Goal: Task Accomplishment & Management: Use online tool/utility

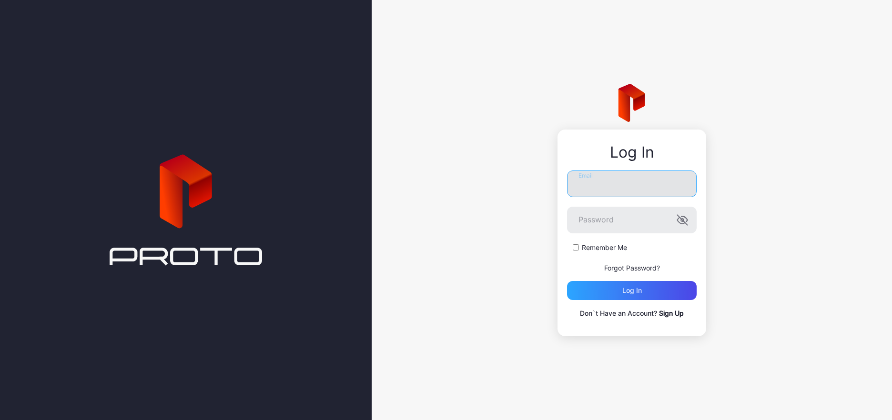
click at [596, 182] on input "Email" at bounding box center [632, 184] width 130 height 27
click at [606, 187] on input "**********" at bounding box center [632, 184] width 130 height 27
type input "**********"
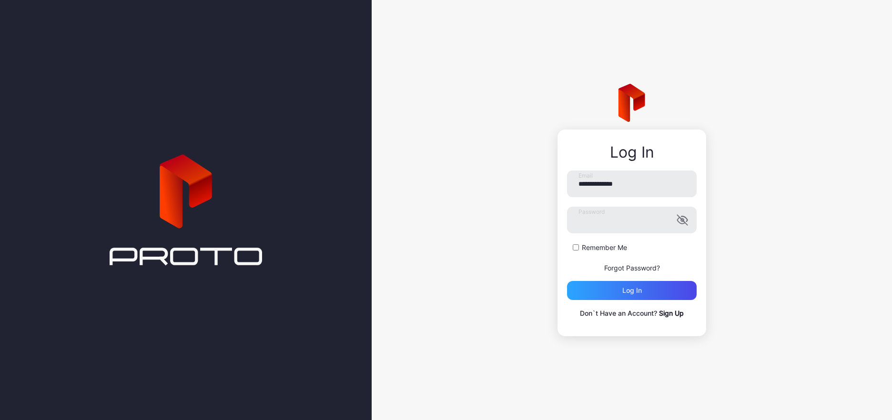
click at [528, 229] on div "**********" at bounding box center [632, 210] width 520 height 420
click at [623, 294] on div "Log in" at bounding box center [632, 290] width 130 height 19
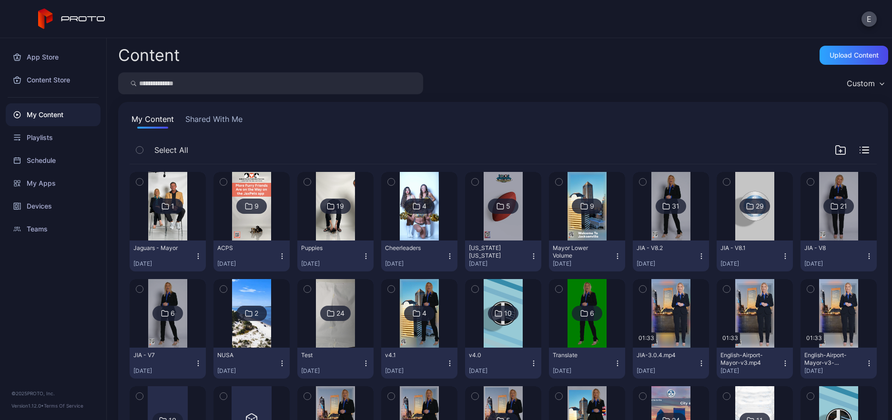
click at [174, 221] on img at bounding box center [167, 206] width 39 height 69
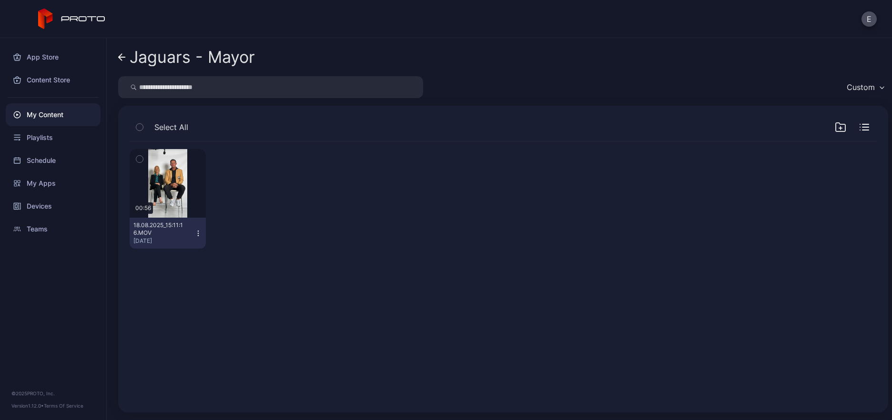
click at [198, 233] on icon "button" at bounding box center [198, 234] width 8 height 8
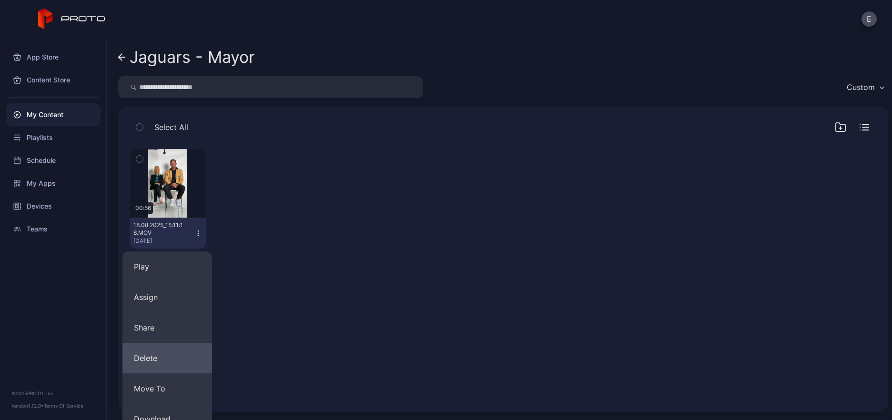
click at [166, 356] on button "Delete" at bounding box center [167, 358] width 90 height 31
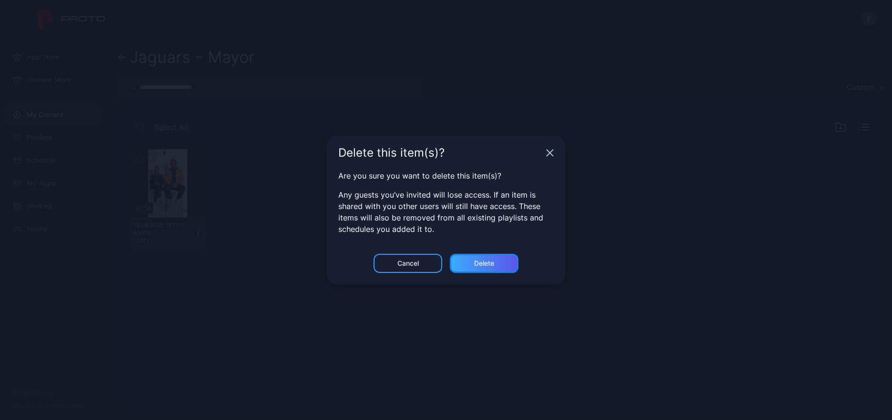
click at [478, 254] on div "Delete" at bounding box center [484, 263] width 69 height 19
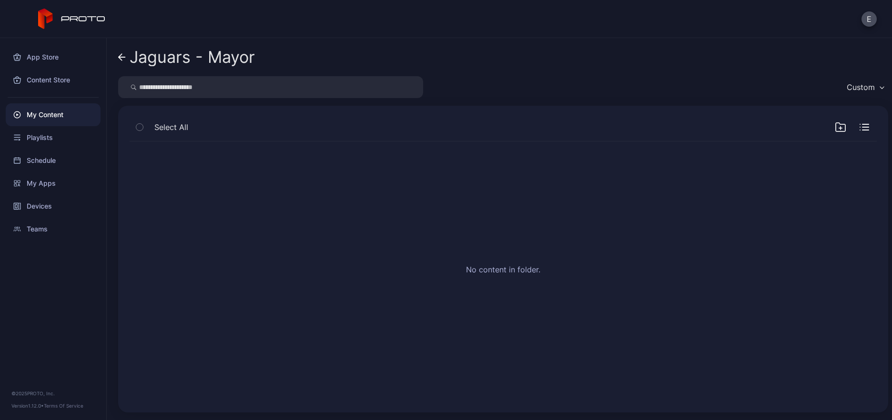
click at [127, 57] on link "Jaguars - Mayor" at bounding box center [186, 57] width 137 height 23
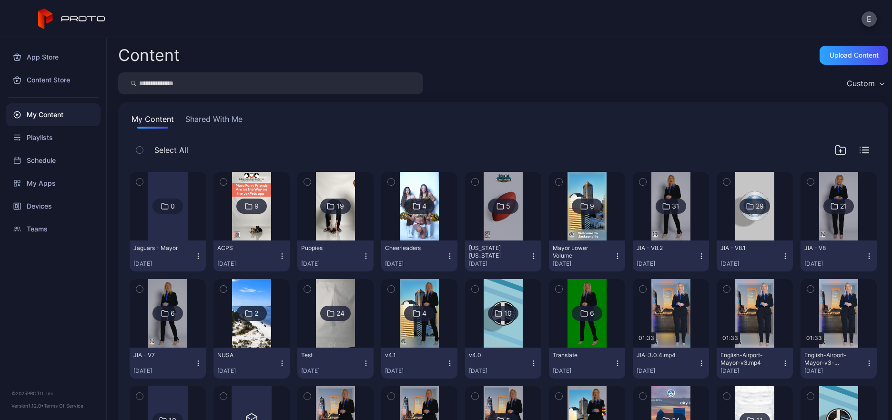
click at [835, 145] on icon "button" at bounding box center [840, 149] width 11 height 11
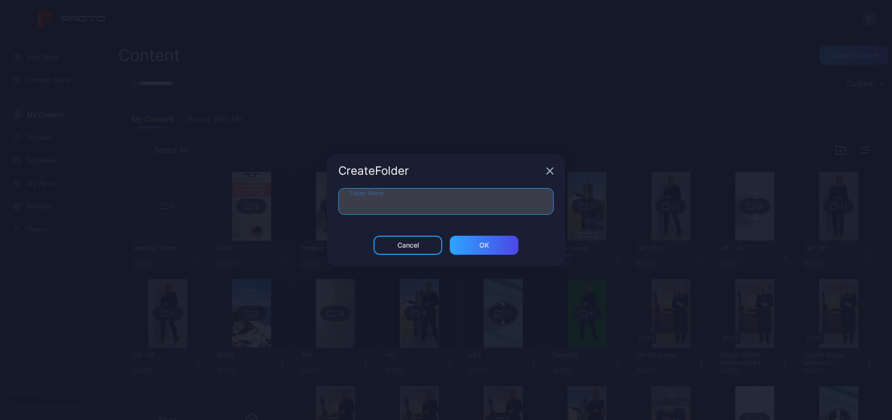
click at [425, 210] on input "Folder Name" at bounding box center [445, 201] width 215 height 27
type input "**********"
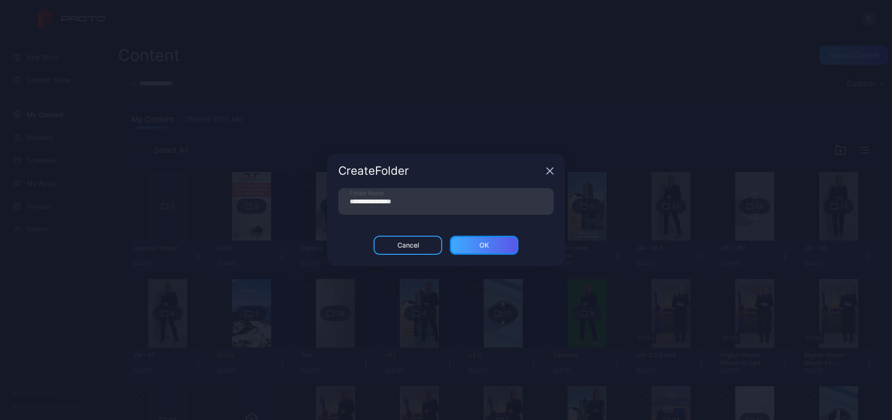
click at [468, 241] on div "ОК" at bounding box center [484, 245] width 69 height 19
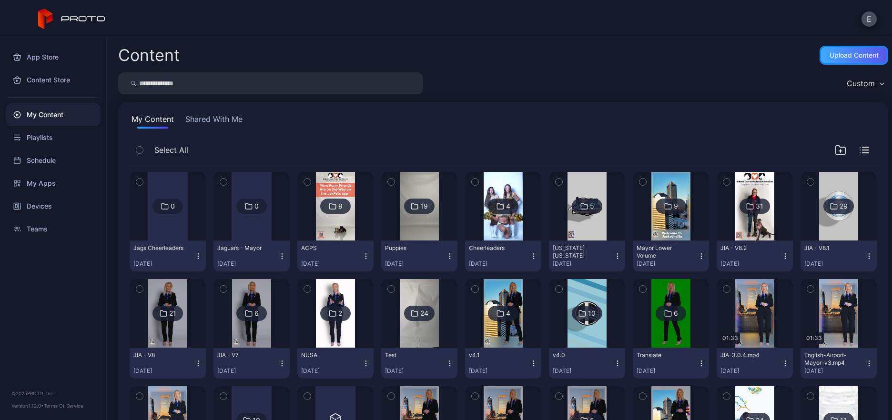
click at [851, 59] on div "Upload Content" at bounding box center [854, 55] width 49 height 8
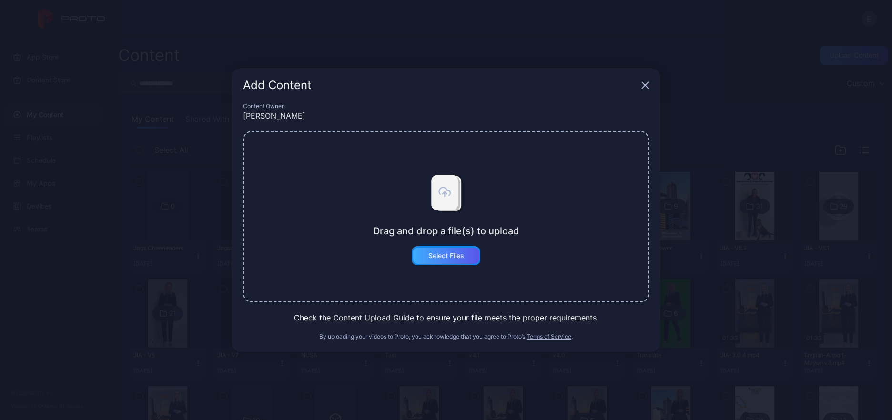
click at [467, 256] on div "Select Files" at bounding box center [446, 255] width 69 height 19
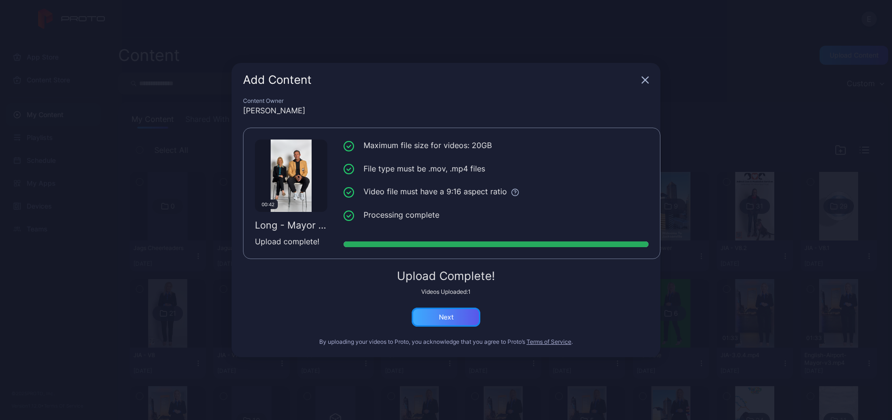
click at [458, 322] on div "Next" at bounding box center [446, 317] width 69 height 19
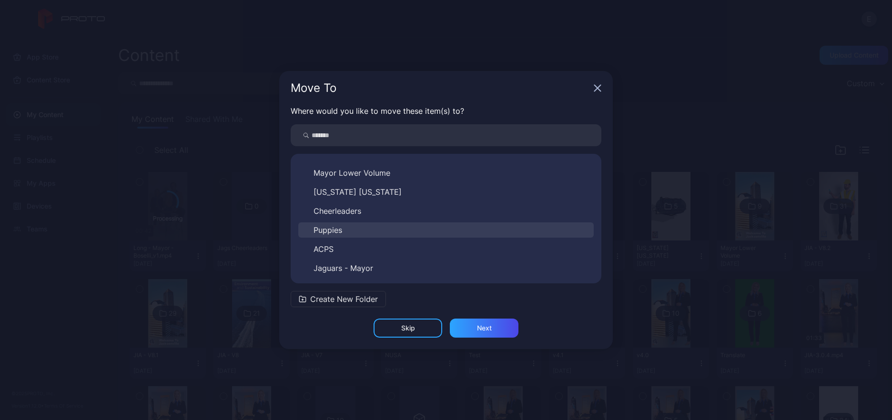
scroll to position [301, 0]
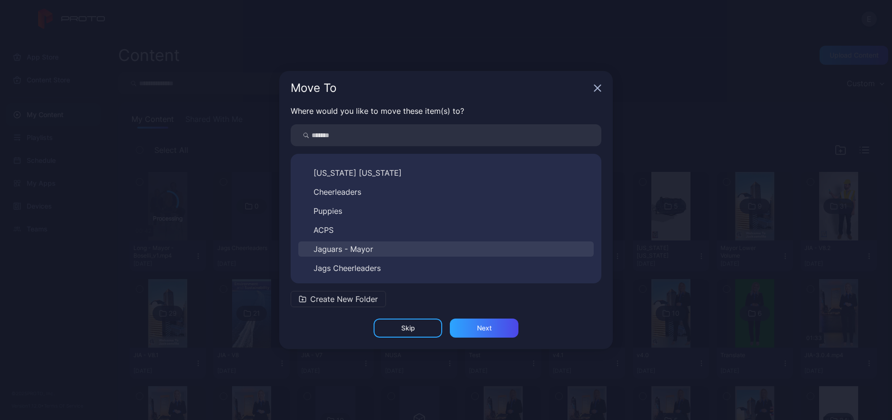
click at [358, 244] on button "Jaguars - Mayor" at bounding box center [445, 249] width 295 height 15
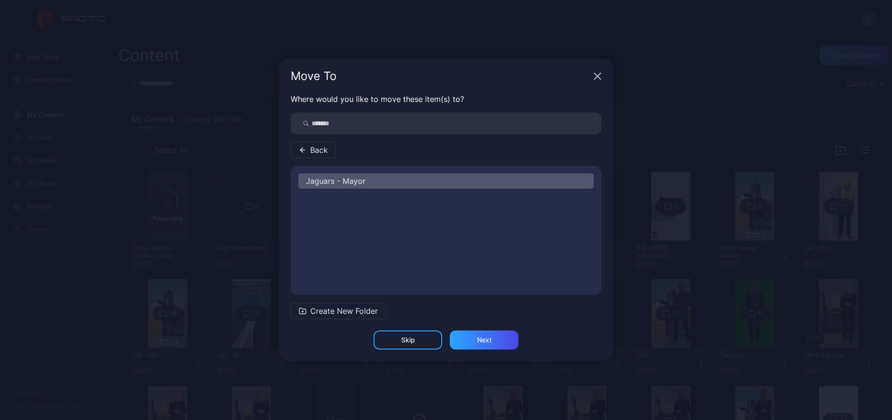
scroll to position [0, 0]
click at [497, 339] on div "Next" at bounding box center [484, 340] width 69 height 19
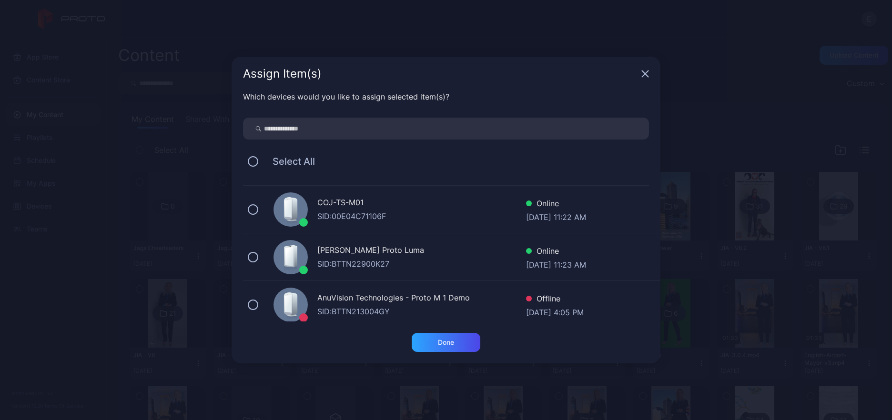
click at [354, 205] on div "COJ-TS-M01" at bounding box center [421, 204] width 209 height 14
click at [450, 346] on div "Done" at bounding box center [446, 343] width 16 height 8
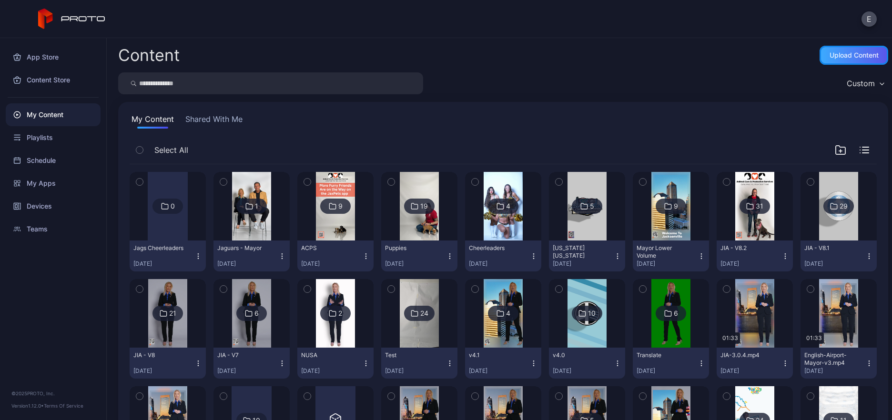
click at [832, 51] on div "Upload Content" at bounding box center [854, 55] width 49 height 8
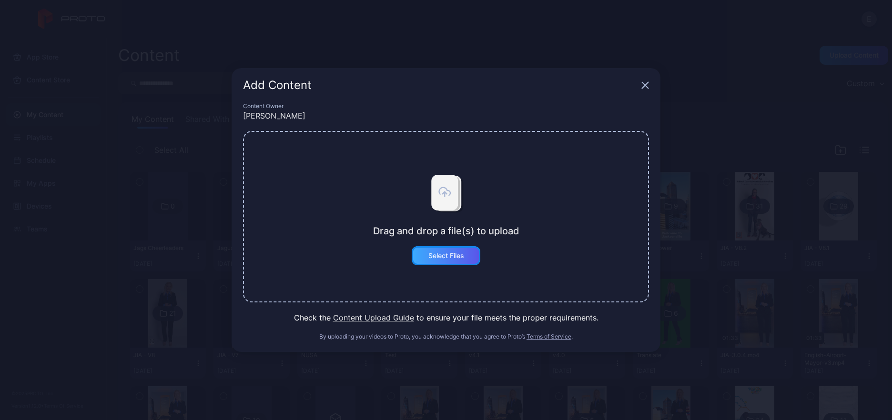
click at [473, 253] on div "Select Files" at bounding box center [446, 255] width 69 height 19
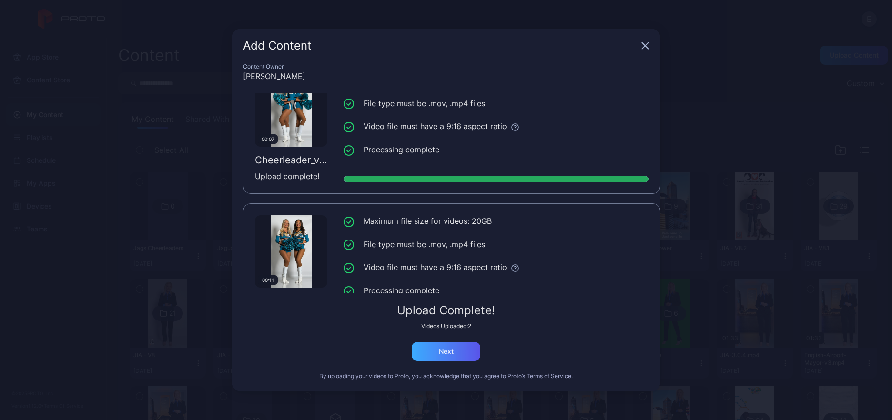
scroll to position [32, 0]
click at [452, 358] on div "Next" at bounding box center [446, 351] width 69 height 19
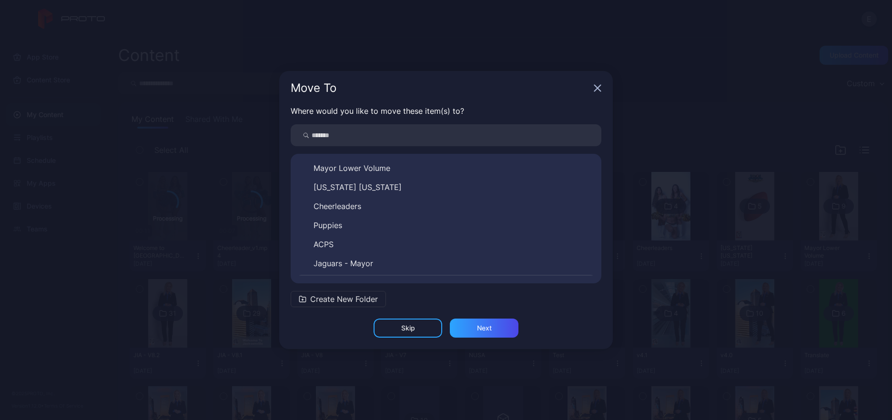
scroll to position [301, 0]
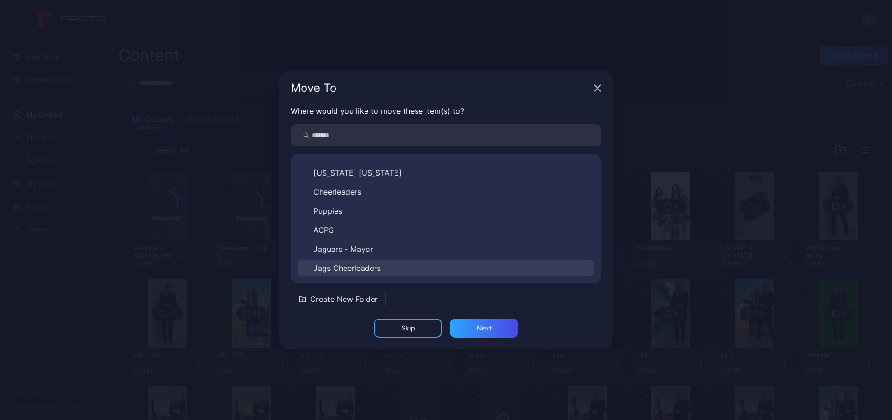
click at [437, 265] on button "Jags Cheerleaders" at bounding box center [445, 268] width 295 height 15
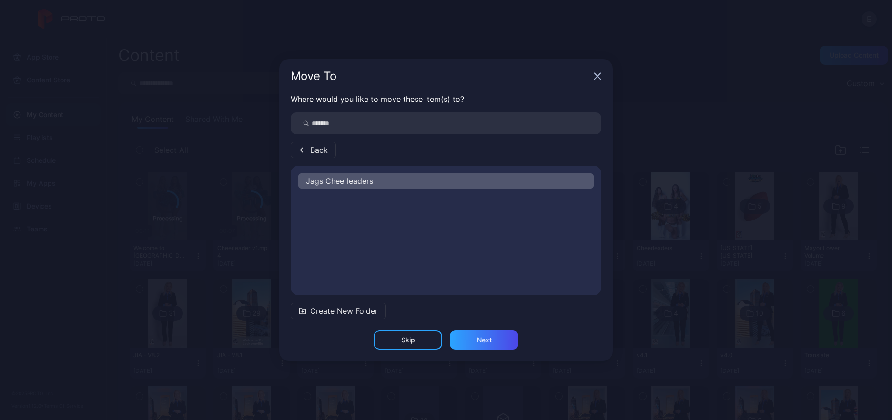
scroll to position [0, 0]
click at [488, 337] on div "Next" at bounding box center [484, 340] width 15 height 8
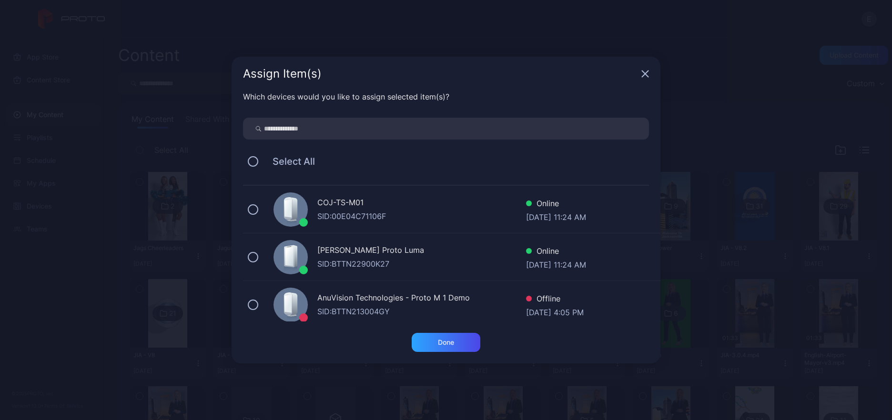
click at [352, 206] on div "COJ-TS-M01" at bounding box center [421, 204] width 209 height 14
click at [455, 343] on div "Done" at bounding box center [446, 342] width 69 height 19
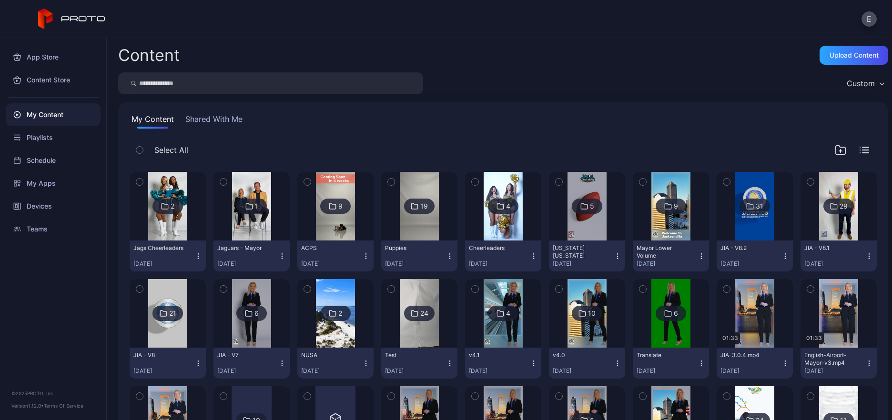
click at [681, 79] on div "Custom" at bounding box center [503, 83] width 770 height 22
click at [619, 85] on div "Custom" at bounding box center [503, 83] width 770 height 22
click at [838, 58] on div "Upload Content" at bounding box center [854, 55] width 49 height 8
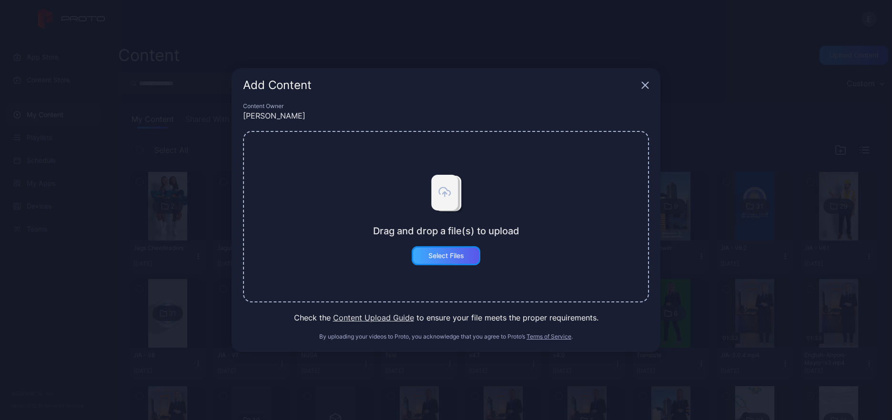
click at [461, 260] on div "Select Files" at bounding box center [446, 255] width 69 height 19
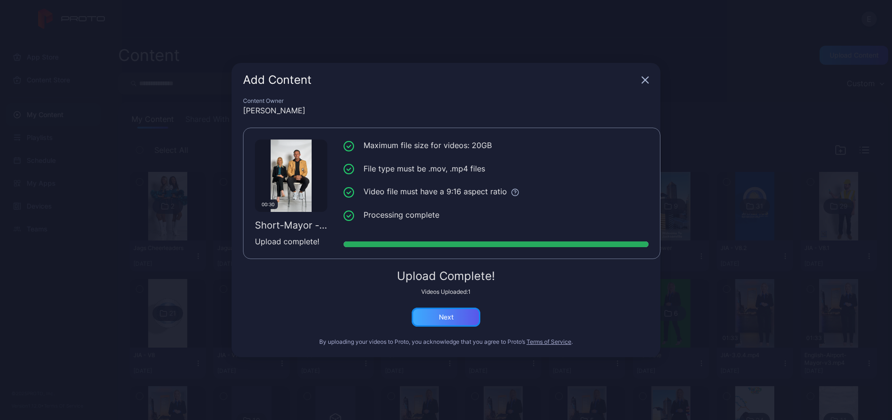
click at [463, 322] on div "Next" at bounding box center [446, 317] width 69 height 19
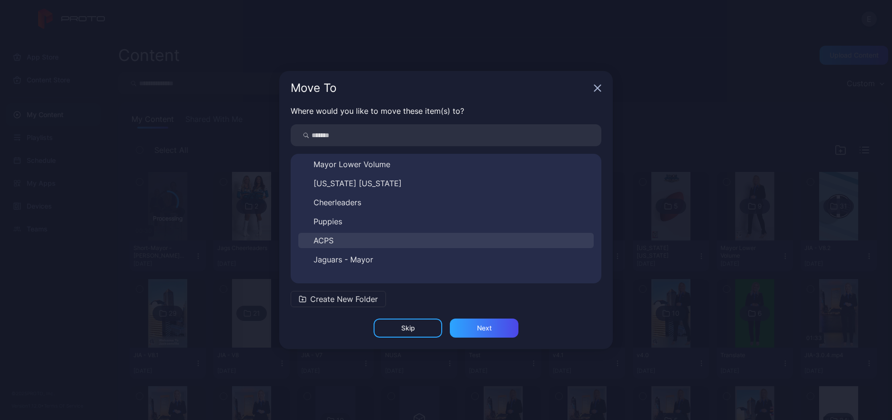
scroll to position [301, 0]
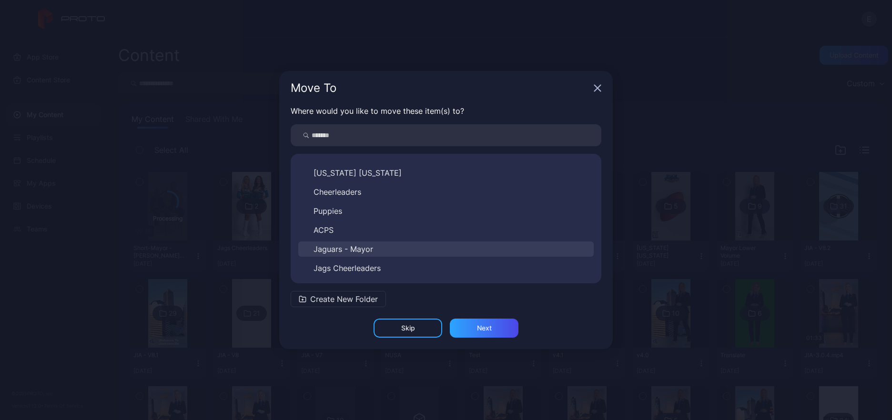
click at [345, 250] on span "Jaguars - Mayor" at bounding box center [344, 249] width 60 height 11
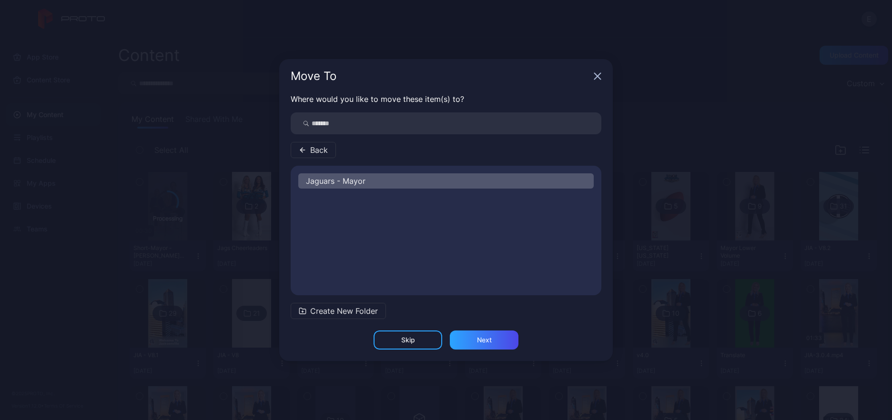
scroll to position [0, 0]
click at [473, 333] on div "Next" at bounding box center [484, 340] width 69 height 19
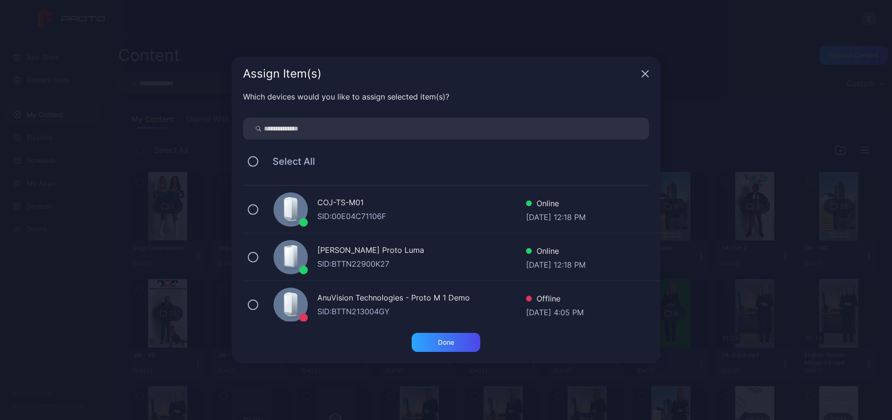
click at [308, 205] on div "COJ-TS-M01 SID: 00E04C71106F Online [DATE] 12:18 PM" at bounding box center [451, 210] width 417 height 48
click at [451, 346] on div "Done" at bounding box center [446, 342] width 69 height 19
